Goal: Navigation & Orientation: Go to known website

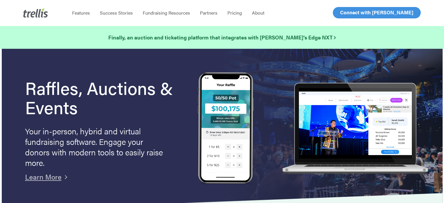
click at [343, 13] on span "Log In" at bounding box center [347, 12] width 14 height 7
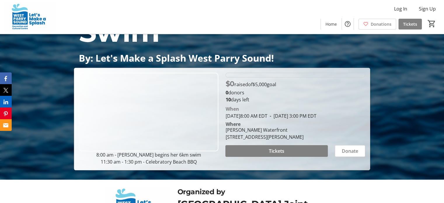
scroll to position [142, 0]
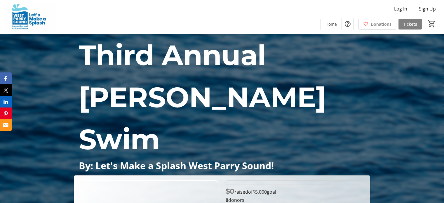
click at [245, 78] on p "Third Annual [PERSON_NAME] Swim" at bounding box center [222, 97] width 287 height 126
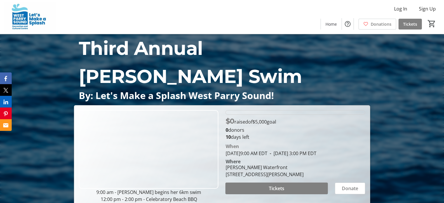
scroll to position [29, 0]
